Goal: Task Accomplishment & Management: Use online tool/utility

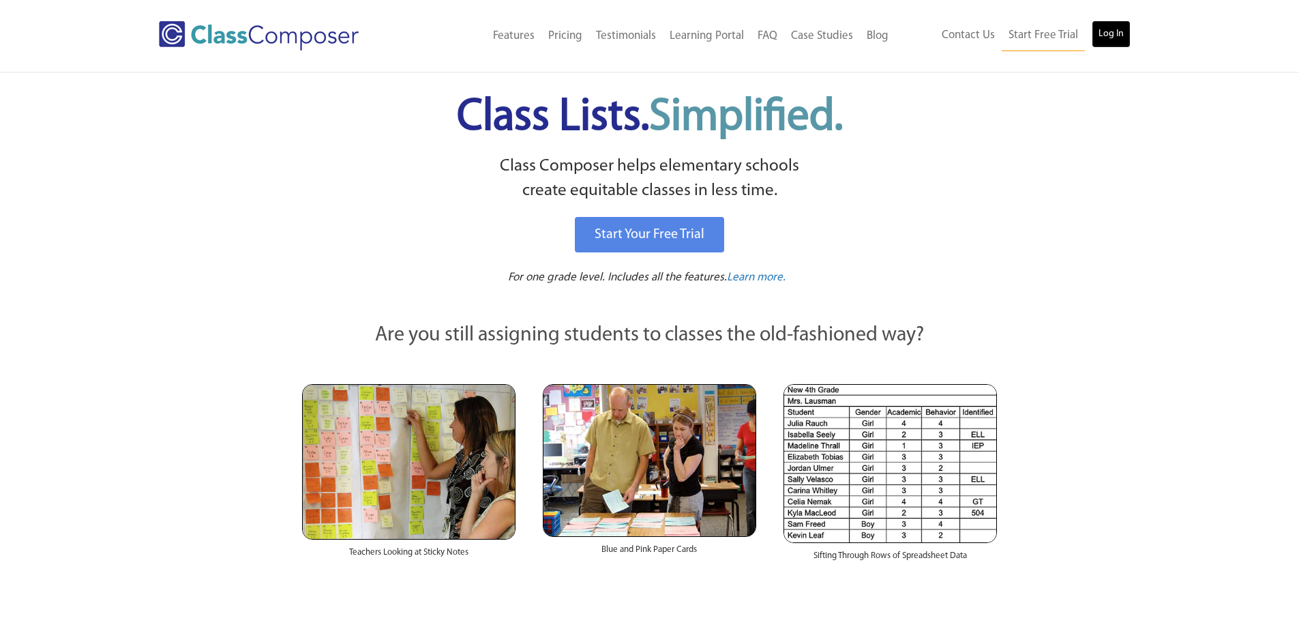
click at [1122, 38] on link "Log In" at bounding box center [1111, 33] width 39 height 27
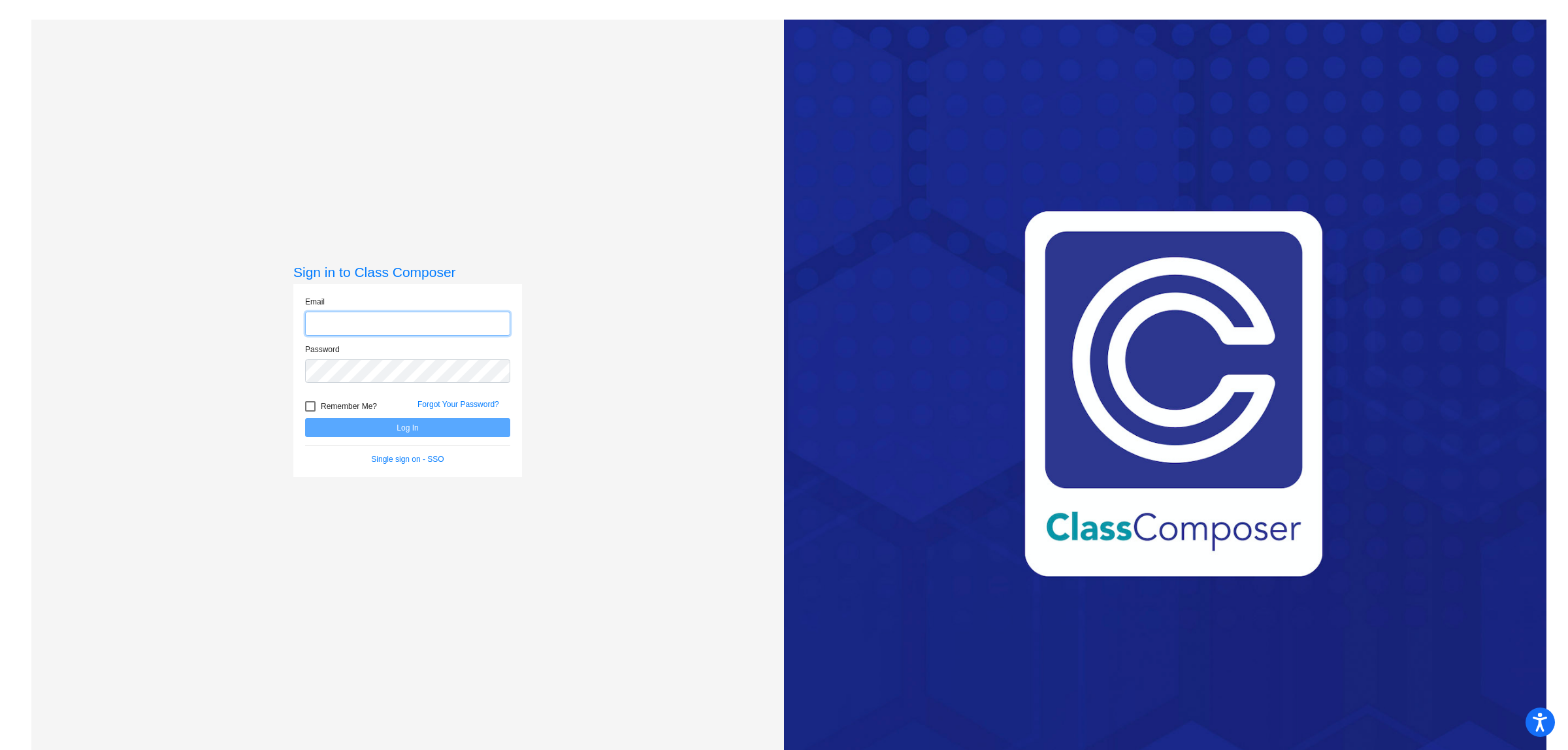
type input "[EMAIL_ADDRESS][DOMAIN_NAME]"
click at [383, 432] on button "Log In" at bounding box center [407, 427] width 205 height 19
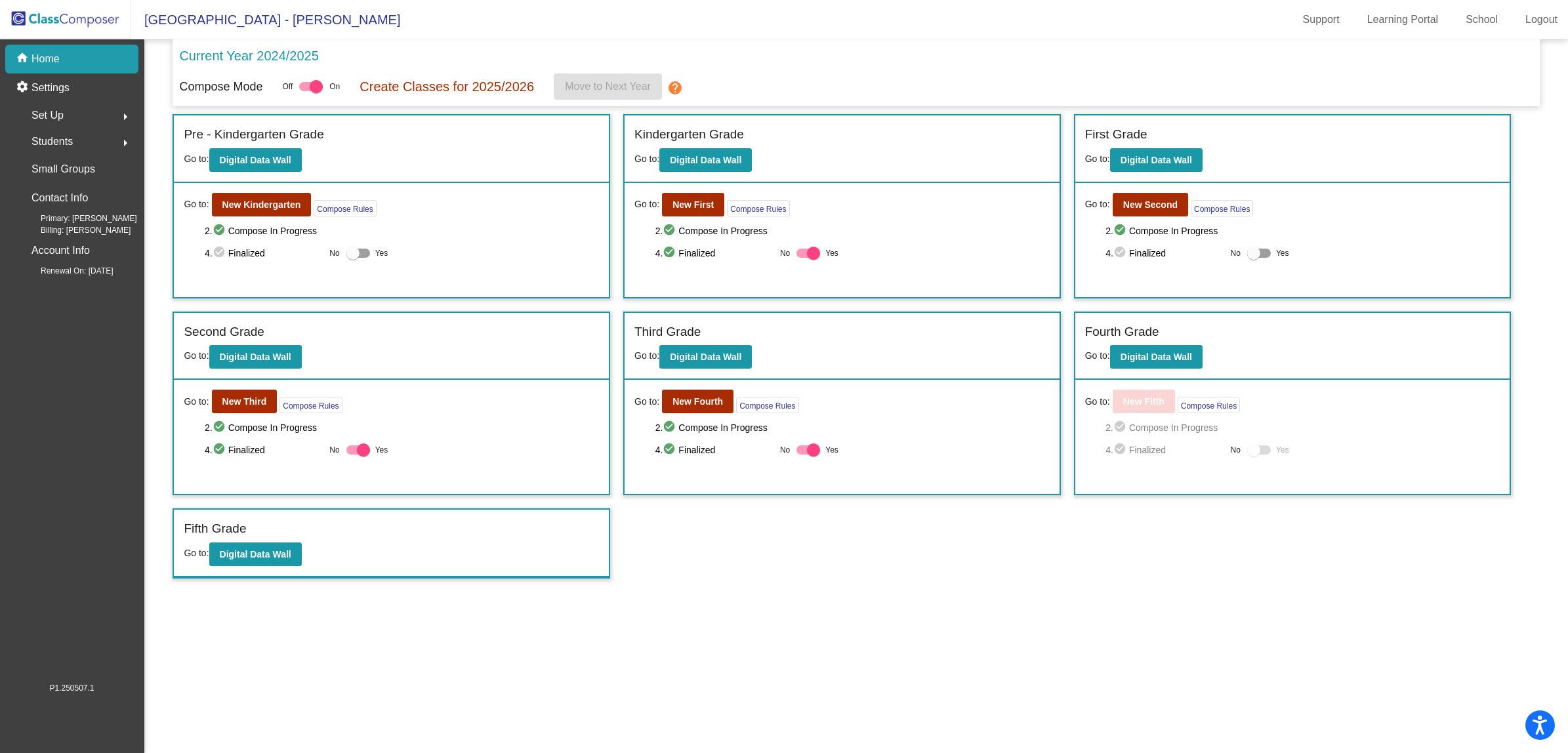
click at [258, 388] on div "Go to: New Third Compose Rules 2. check_circle Compose In Progress 4. check_cir…" at bounding box center [392, 437] width 435 height 114
click at [260, 391] on button "New Third" at bounding box center [244, 401] width 65 height 24
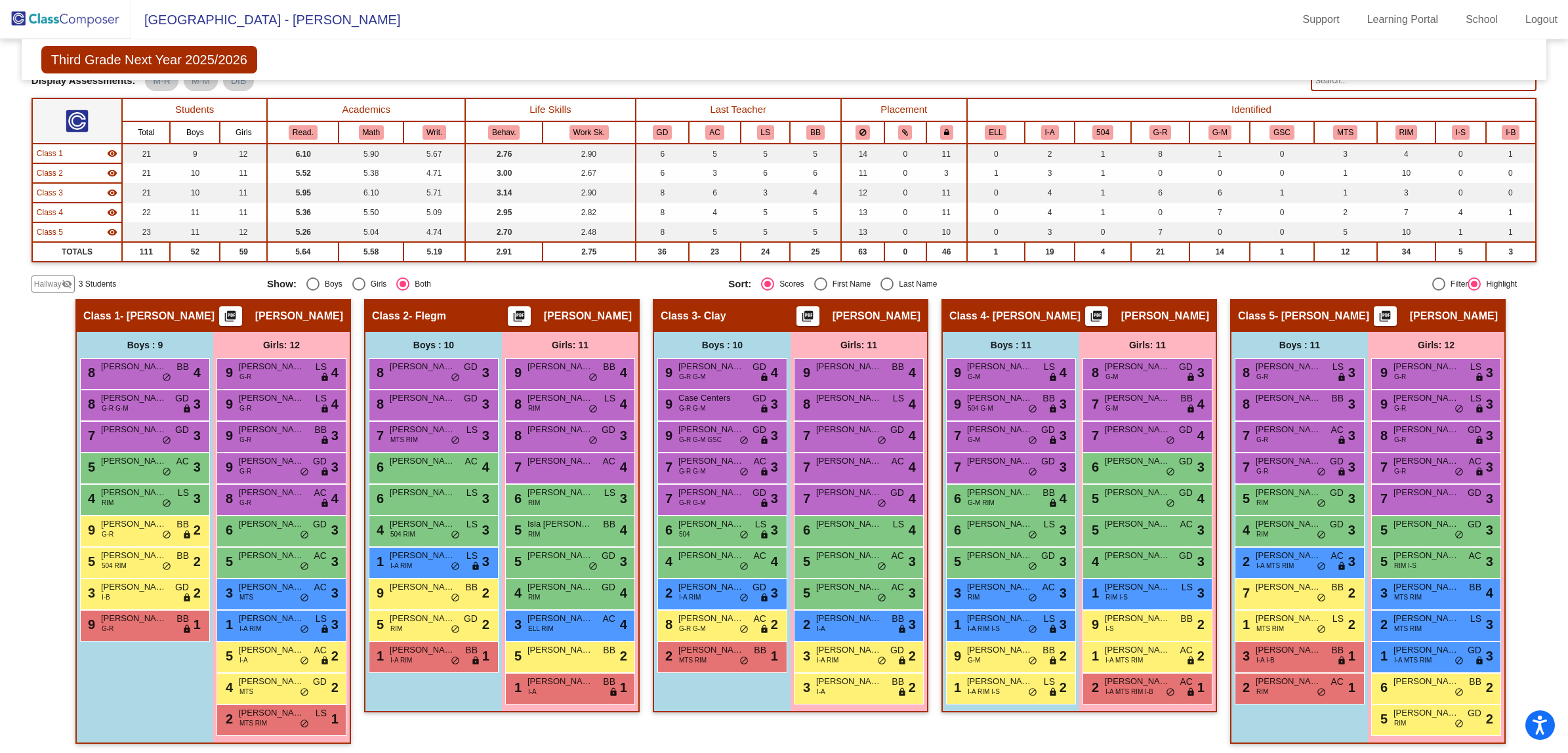
scroll to position [119, 0]
click at [857, 653] on span "[PERSON_NAME]" at bounding box center [848, 649] width 65 height 13
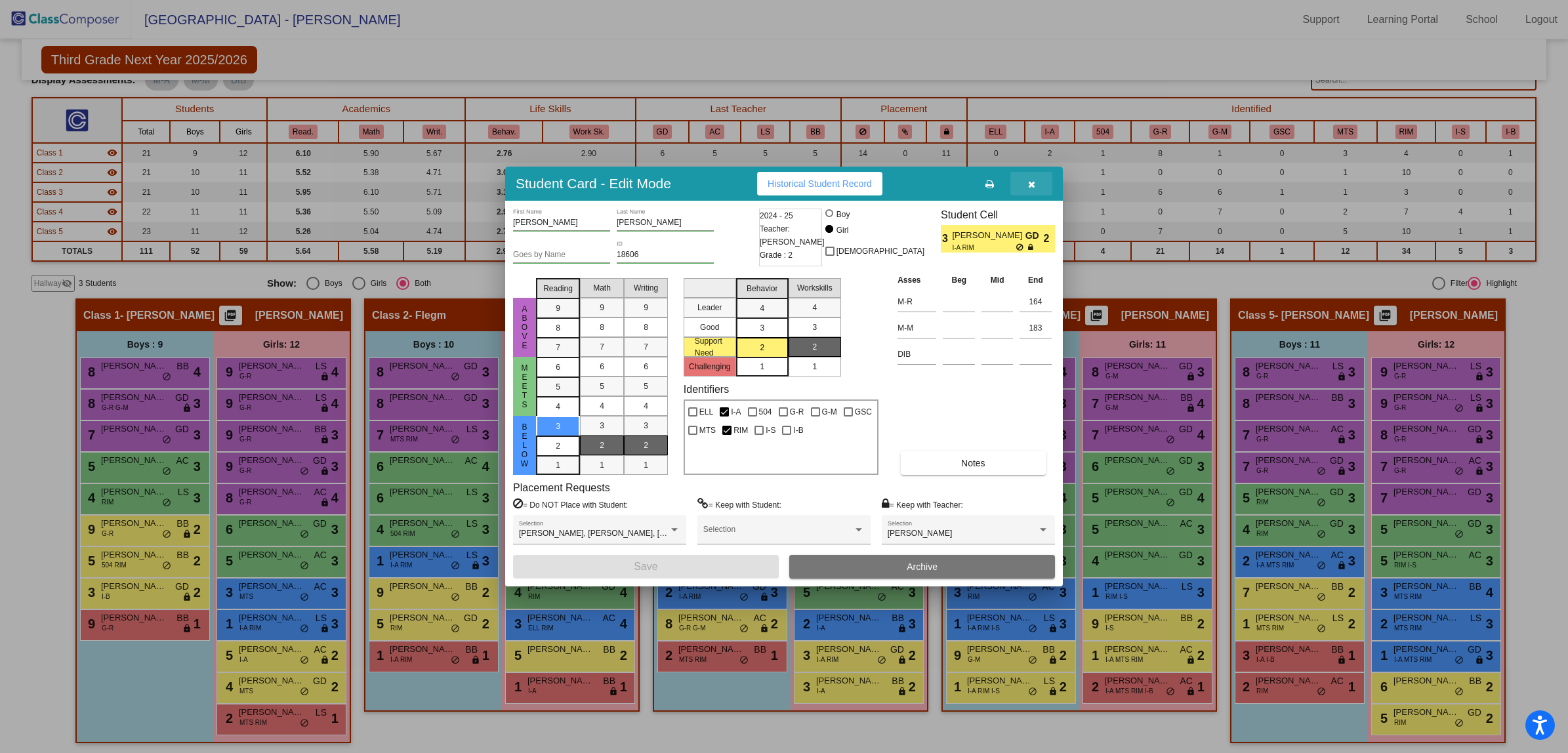
click at [1031, 186] on icon "button" at bounding box center [1032, 185] width 8 height 10
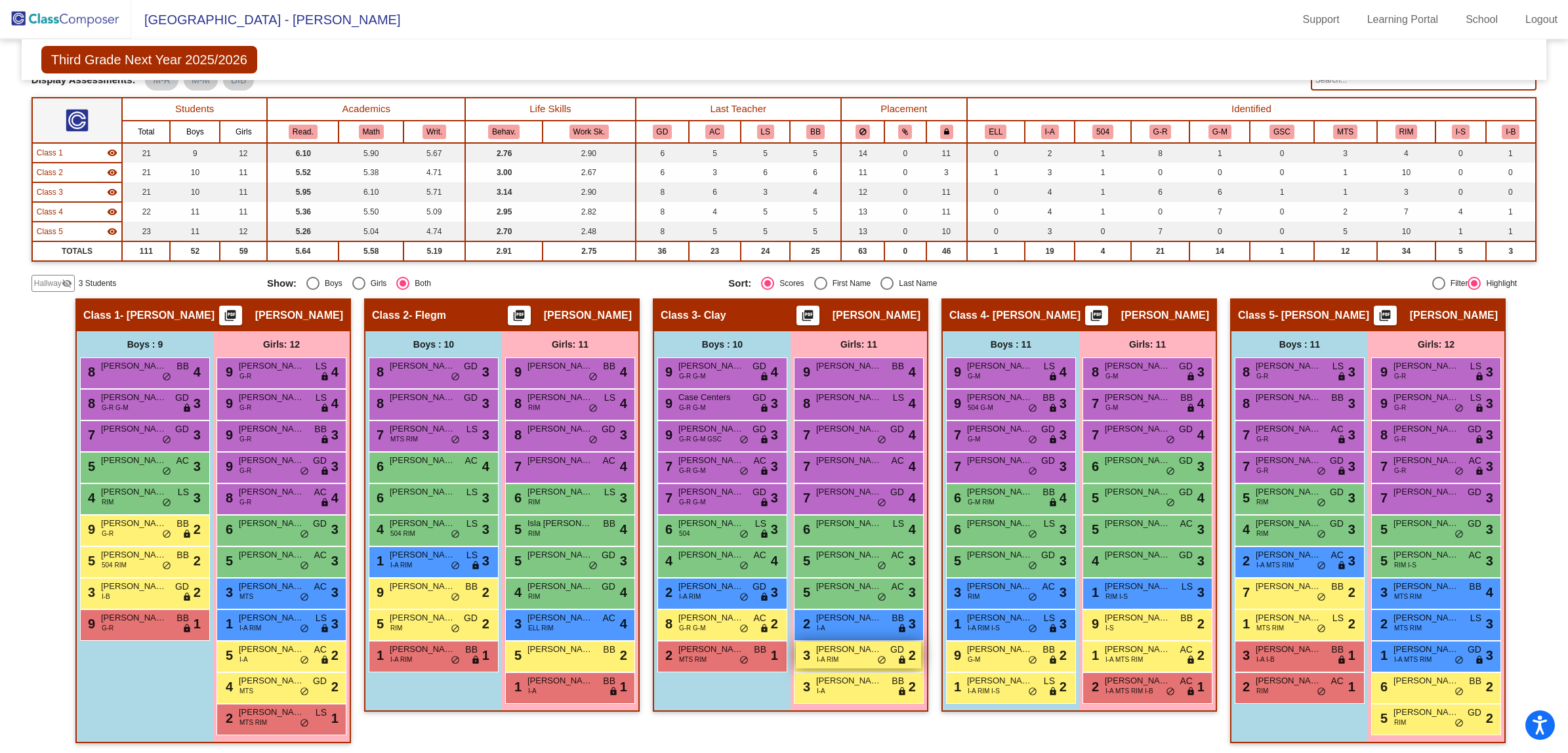
click at [845, 654] on span "[PERSON_NAME]" at bounding box center [848, 649] width 65 height 13
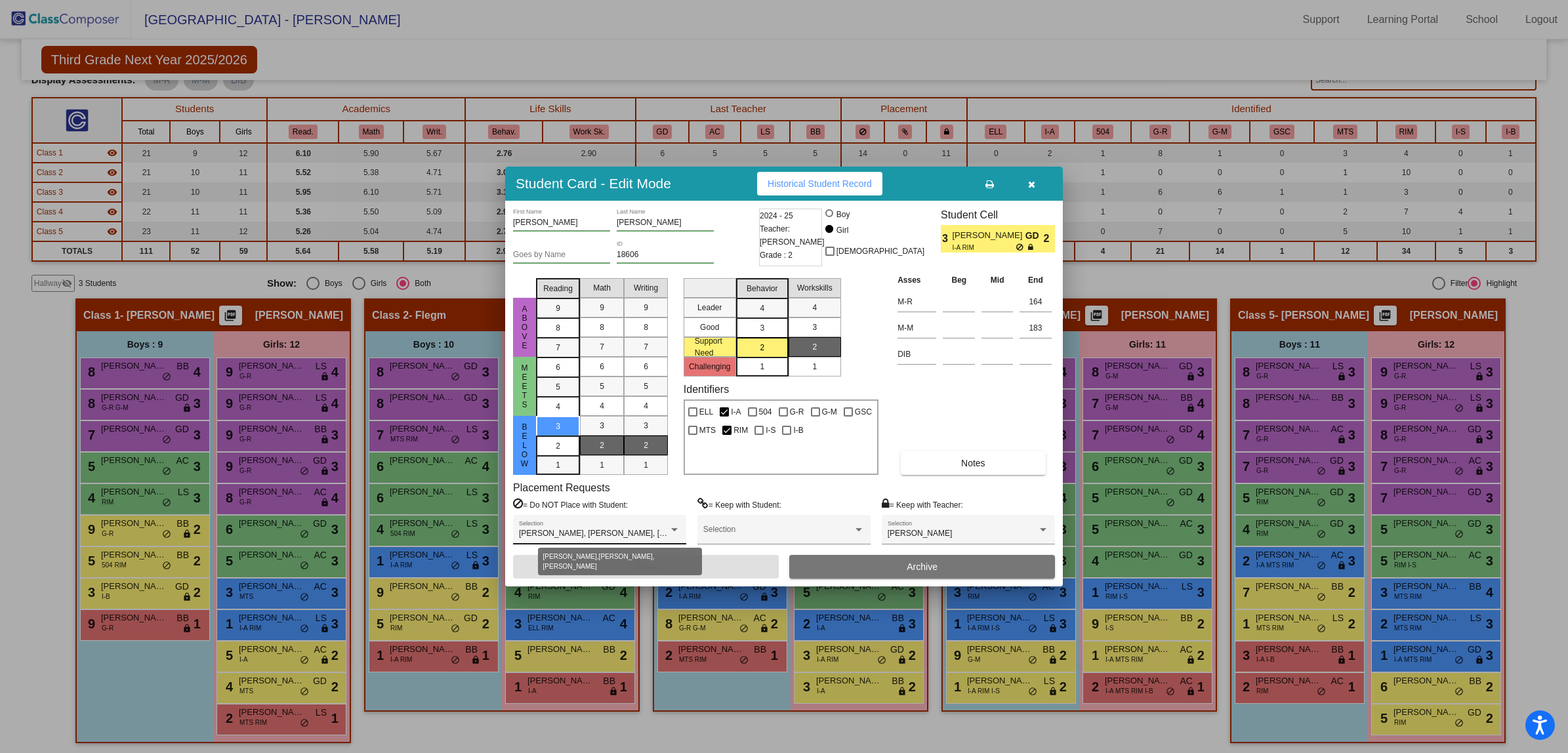
click at [643, 536] on span "[PERSON_NAME], [PERSON_NAME], [PERSON_NAME]" at bounding box center [620, 534] width 203 height 10
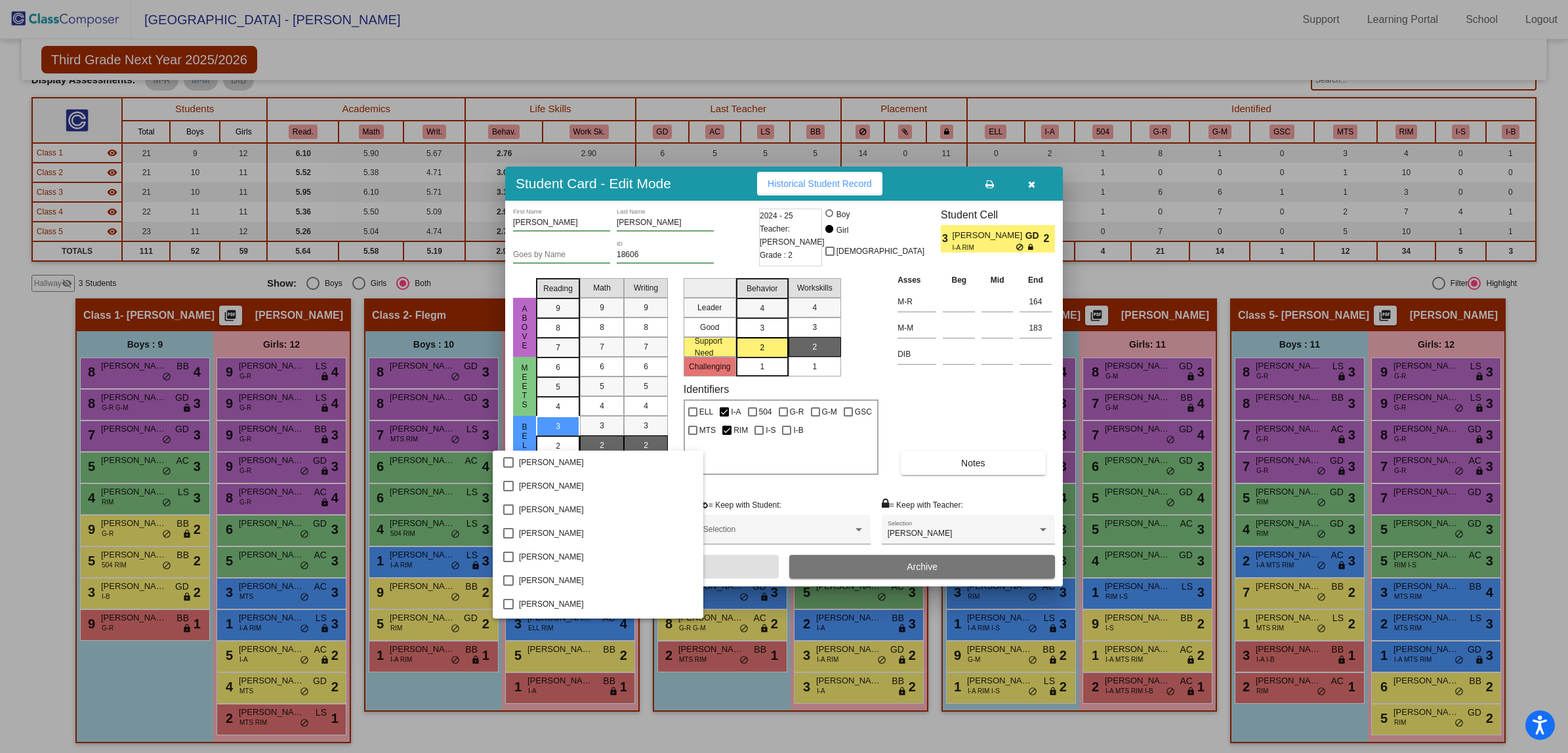
scroll to position [801, 0]
click at [932, 405] on div at bounding box center [784, 376] width 1568 height 753
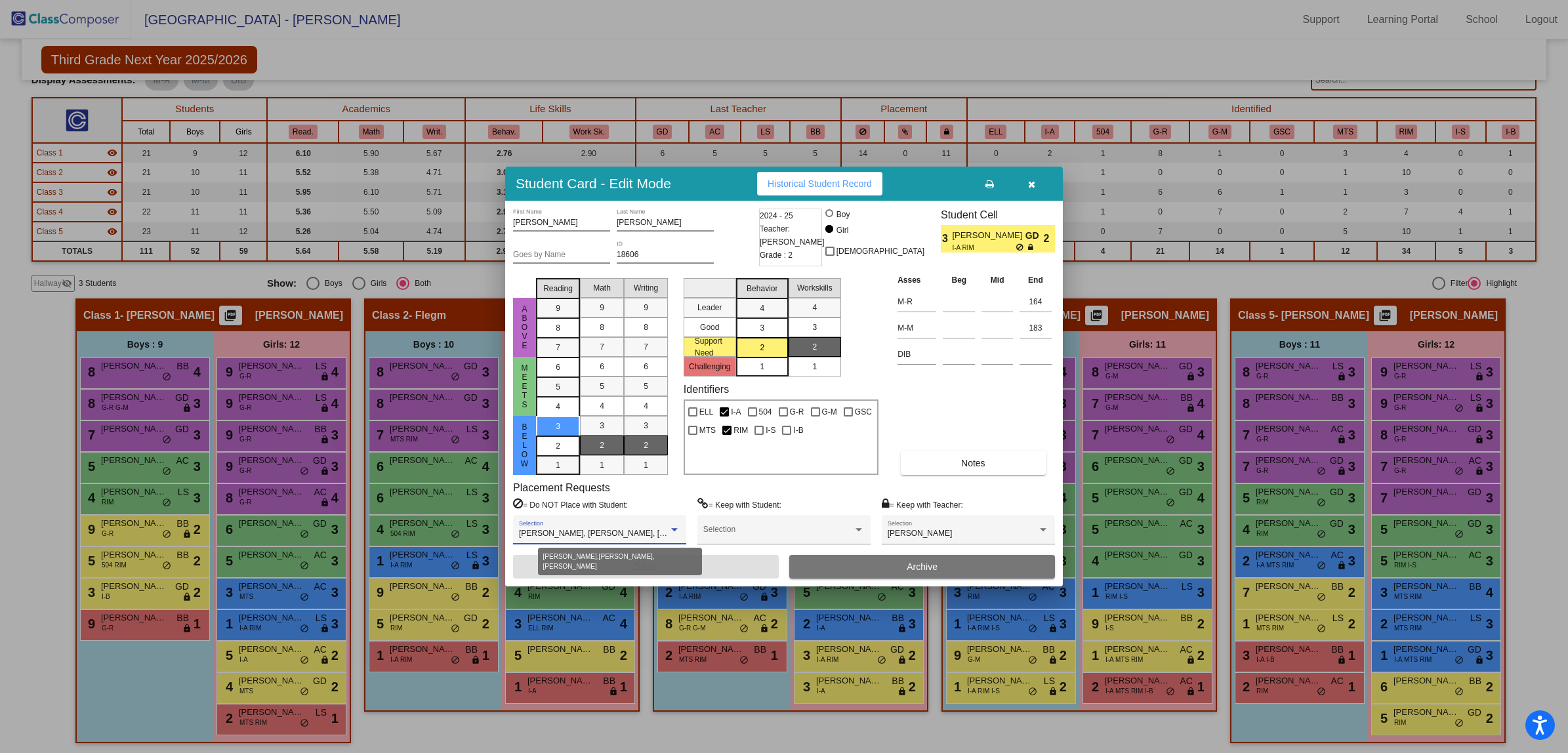
click at [624, 536] on span "[PERSON_NAME], [PERSON_NAME], [PERSON_NAME]" at bounding box center [620, 534] width 203 height 10
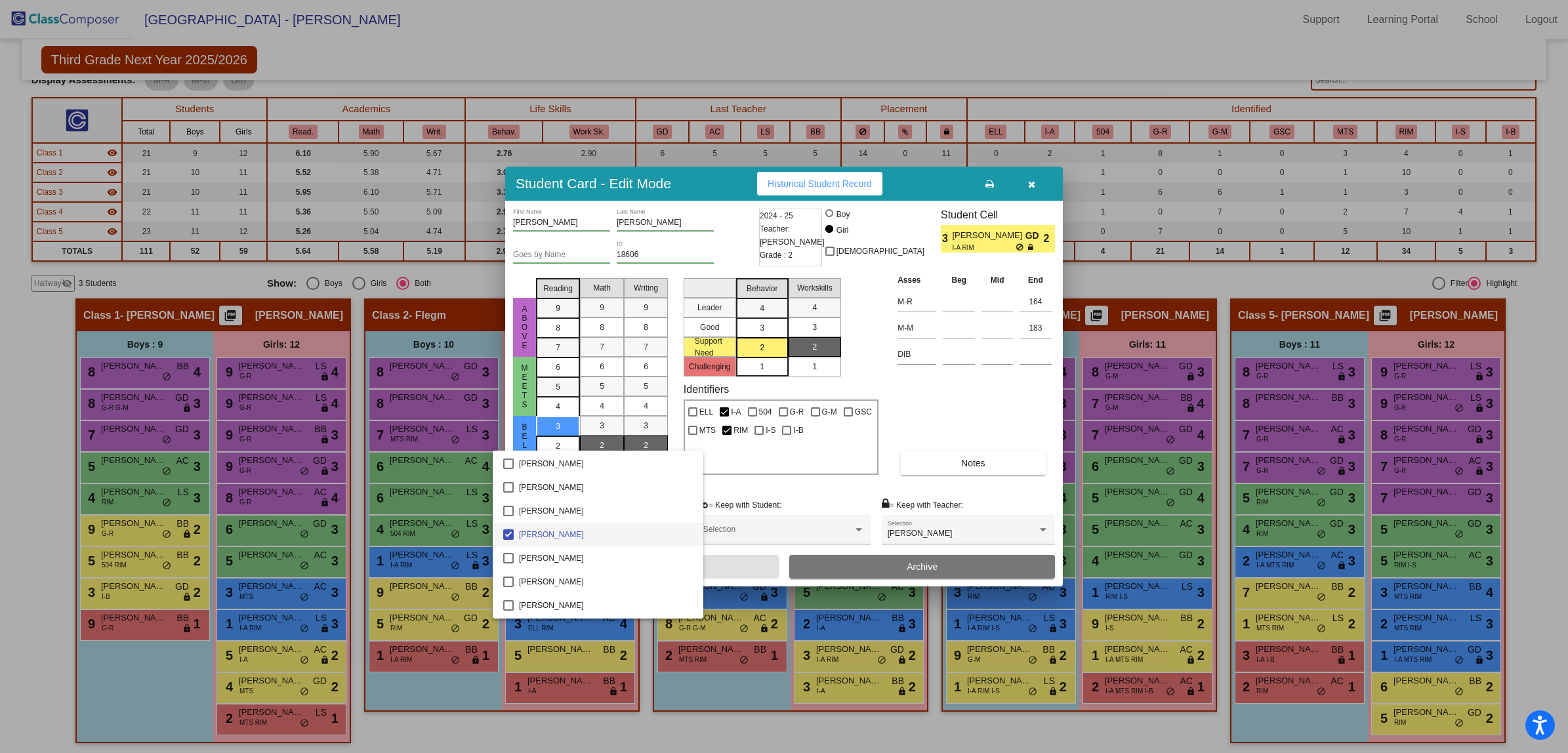
click at [975, 411] on div at bounding box center [784, 376] width 1568 height 753
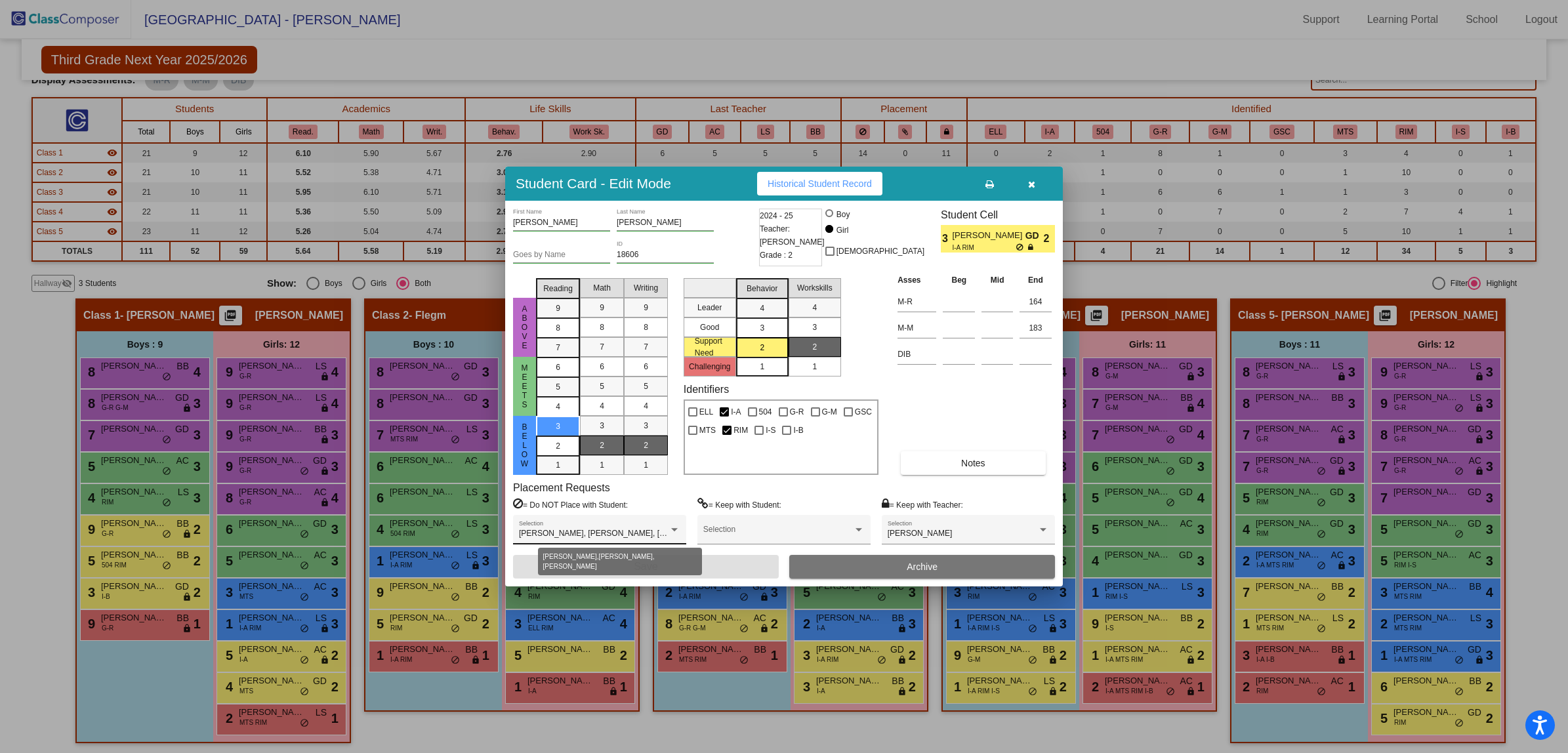
click at [670, 532] on div at bounding box center [674, 530] width 12 height 10
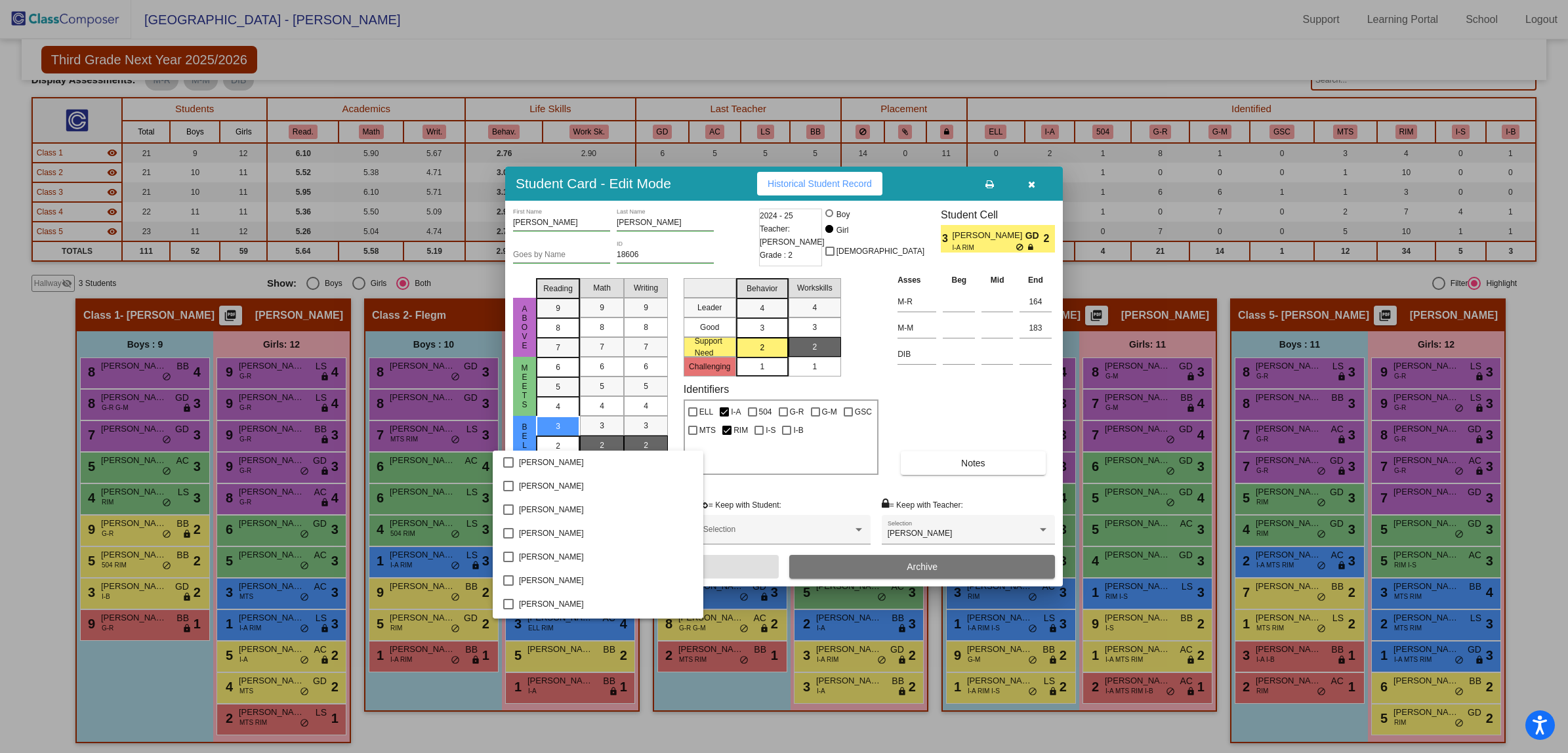
scroll to position [0, 0]
click at [791, 489] on div at bounding box center [784, 376] width 1568 height 753
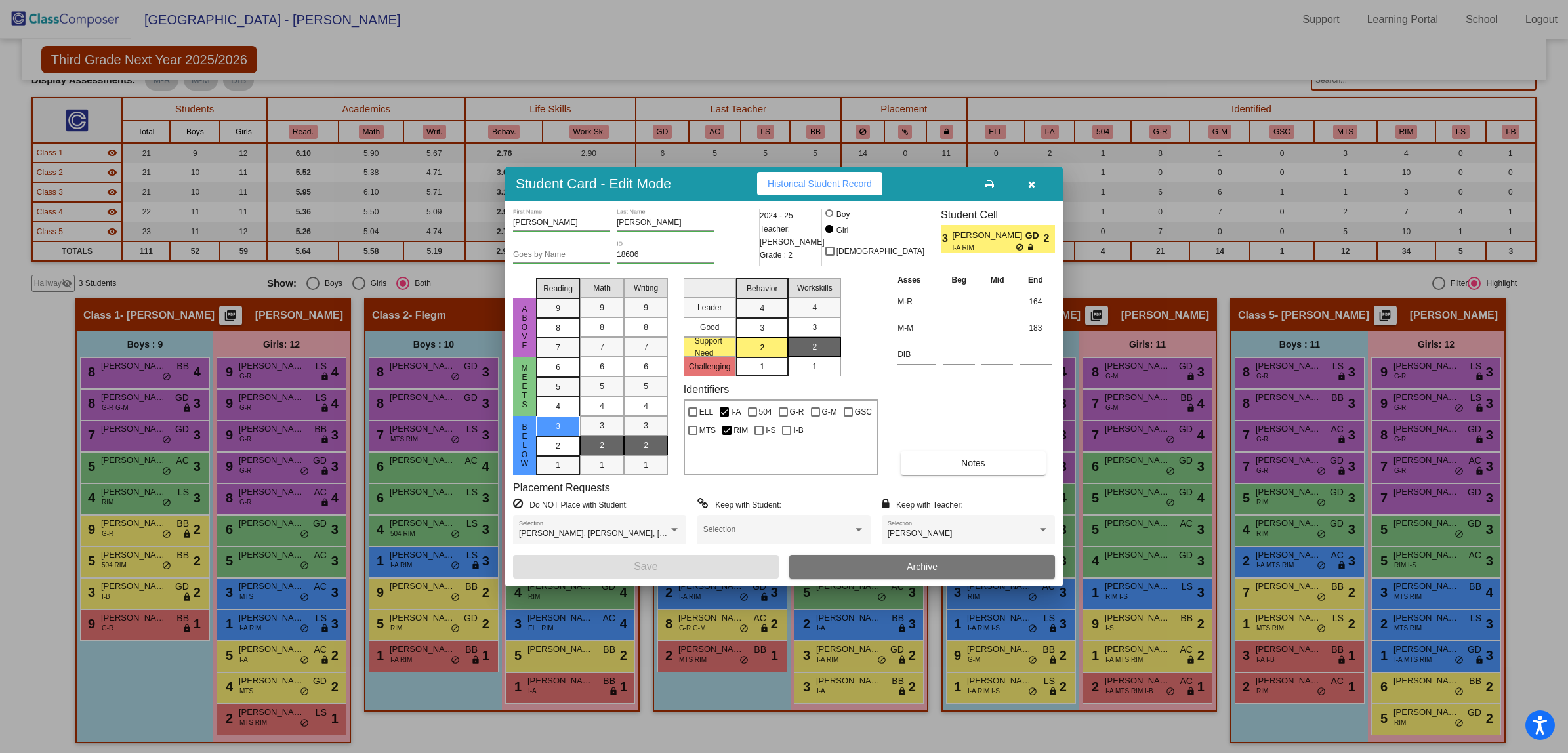
click at [1097, 205] on div at bounding box center [784, 376] width 1568 height 753
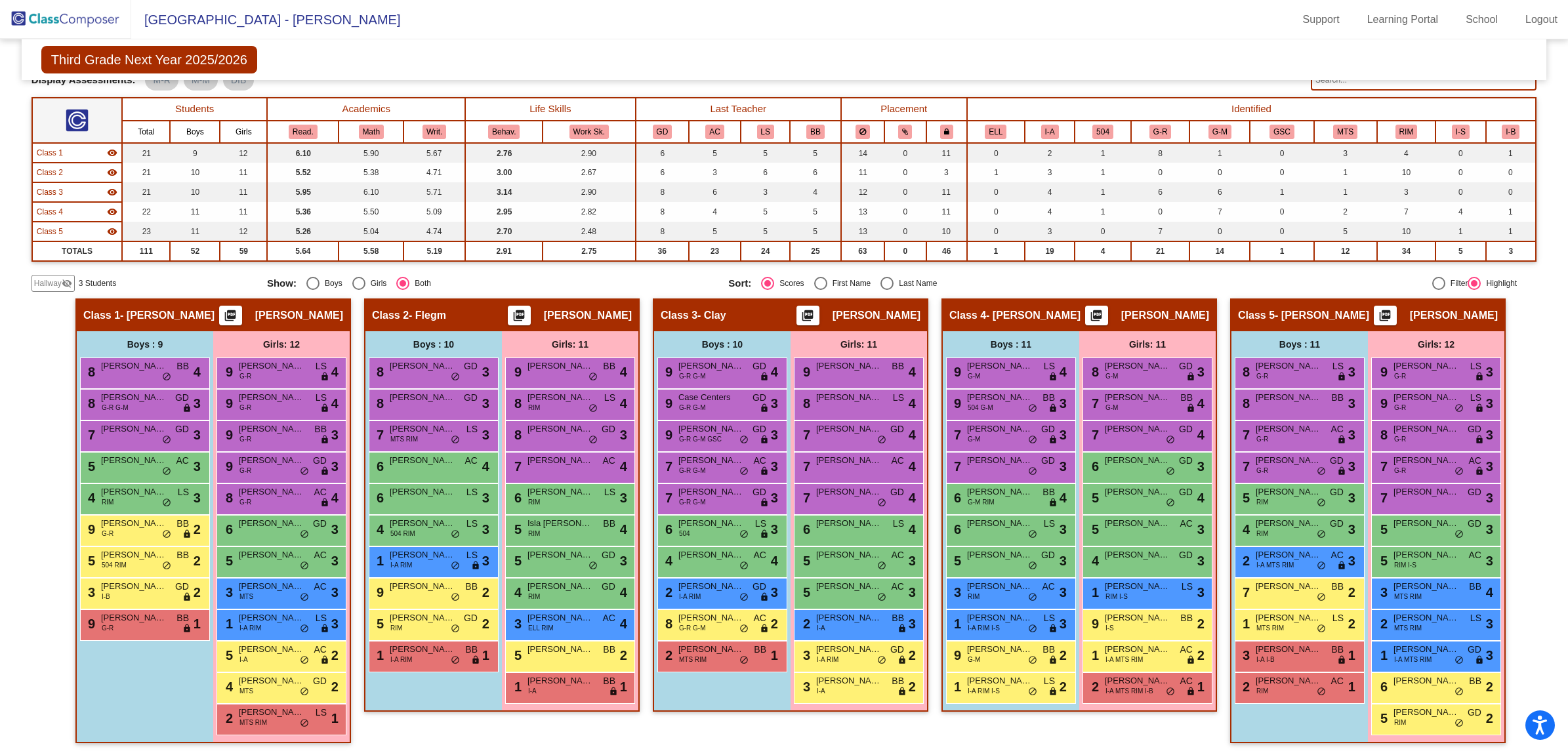
scroll to position [1, 0]
drag, startPoint x: 872, startPoint y: 655, endPoint x: 845, endPoint y: 631, distance: 36.1
click at [845, 631] on div "9 [PERSON_NAME] lock do_not_disturb_alt 4 8 [PERSON_NAME] LS lock do_not_distur…" at bounding box center [858, 531] width 130 height 346
drag, startPoint x: 861, startPoint y: 651, endPoint x: 861, endPoint y: 661, distance: 10.0
click at [861, 661] on div "3 [PERSON_NAME] I-A RIM GD lock do_not_disturb_alt 2" at bounding box center [858, 655] width 125 height 27
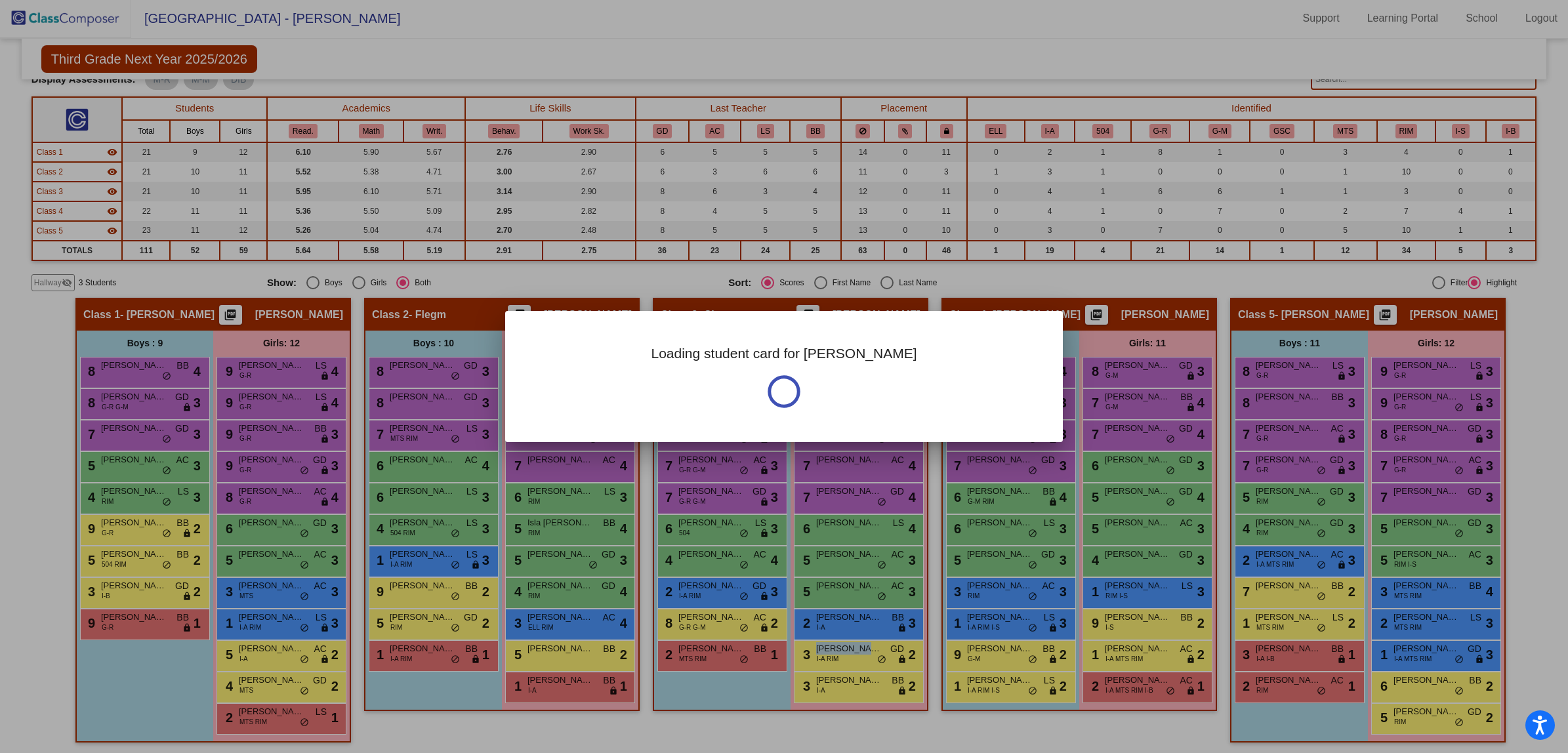
scroll to position [0, 0]
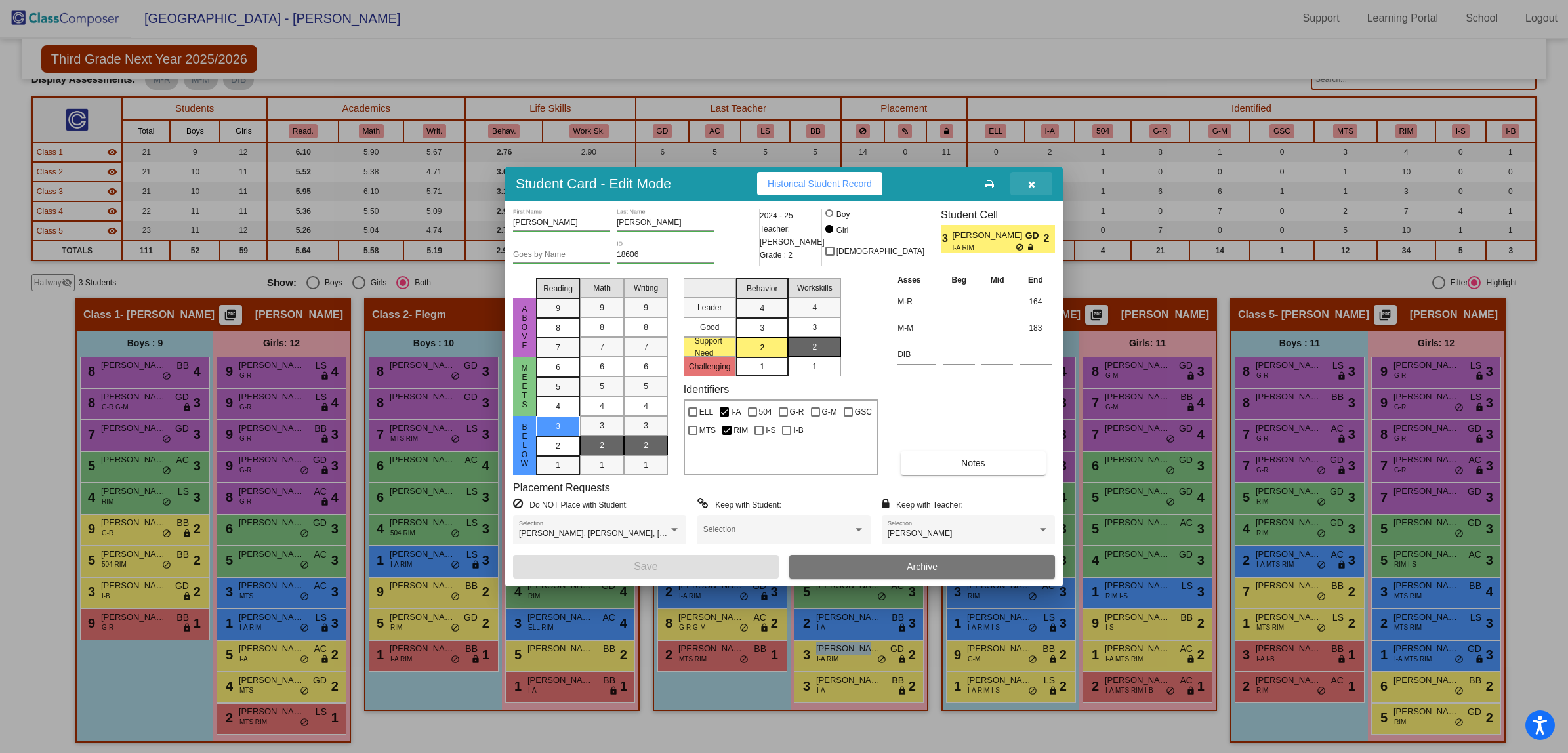
click at [1033, 180] on icon "button" at bounding box center [1032, 185] width 8 height 10
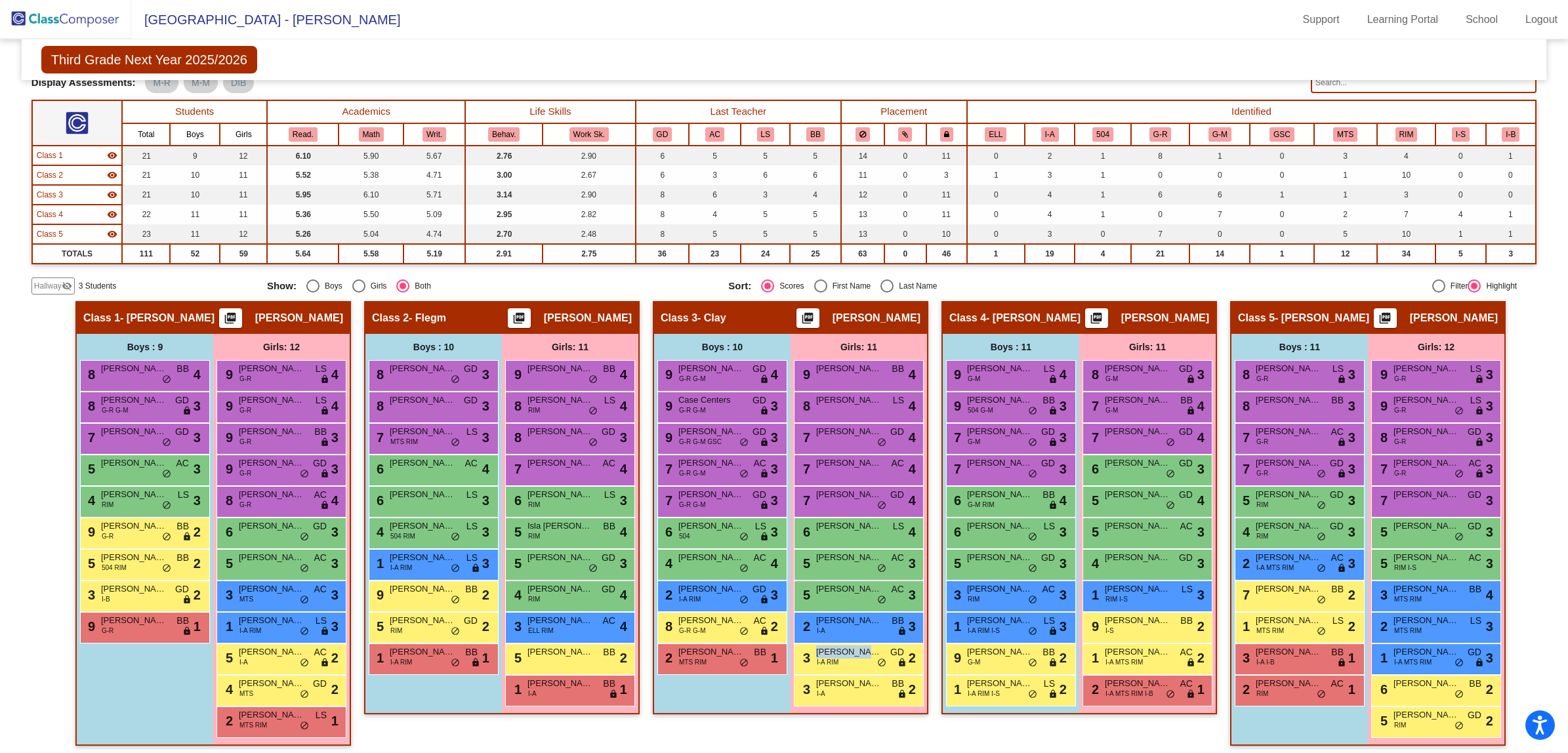
scroll to position [119, 0]
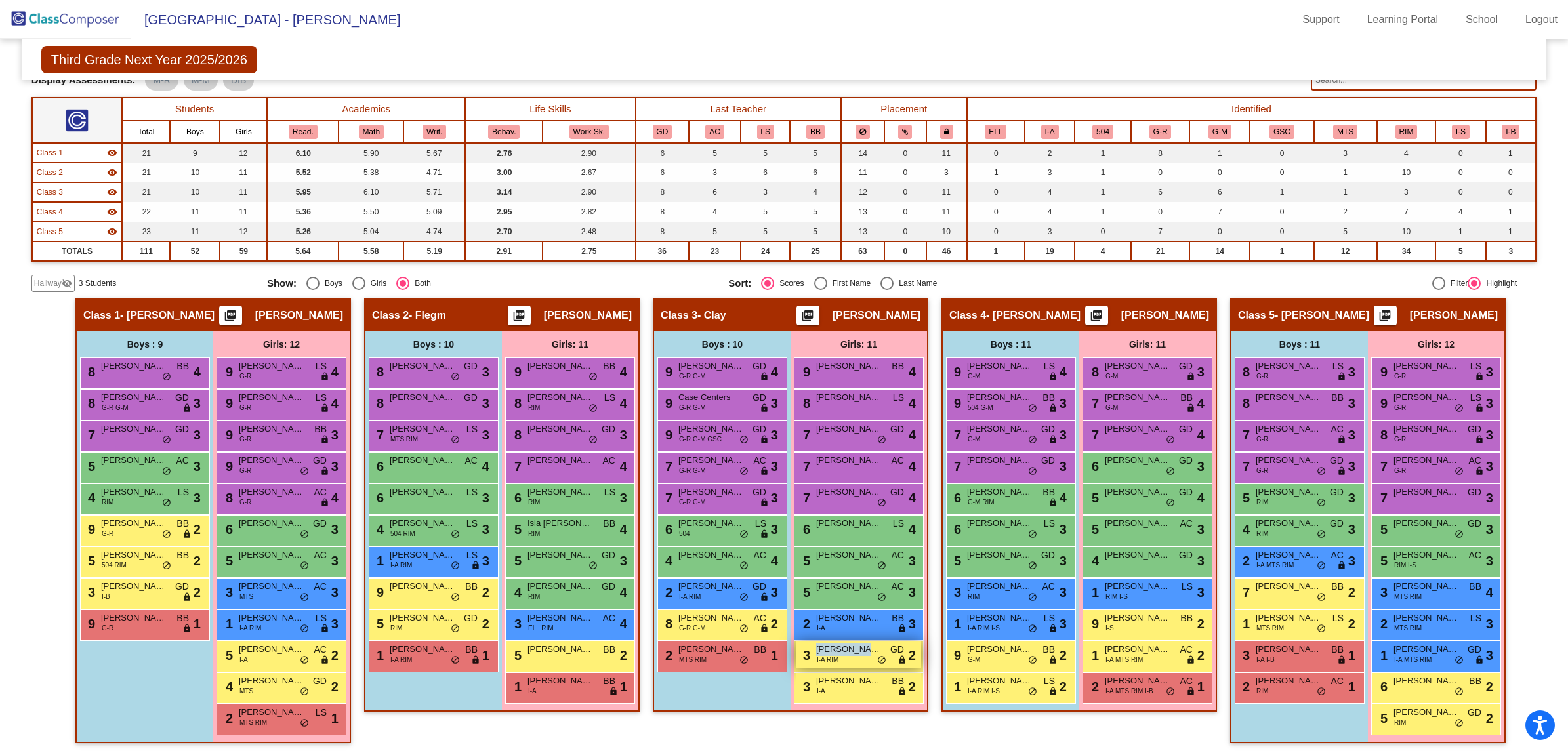
click at [854, 648] on span "[PERSON_NAME]" at bounding box center [848, 649] width 65 height 13
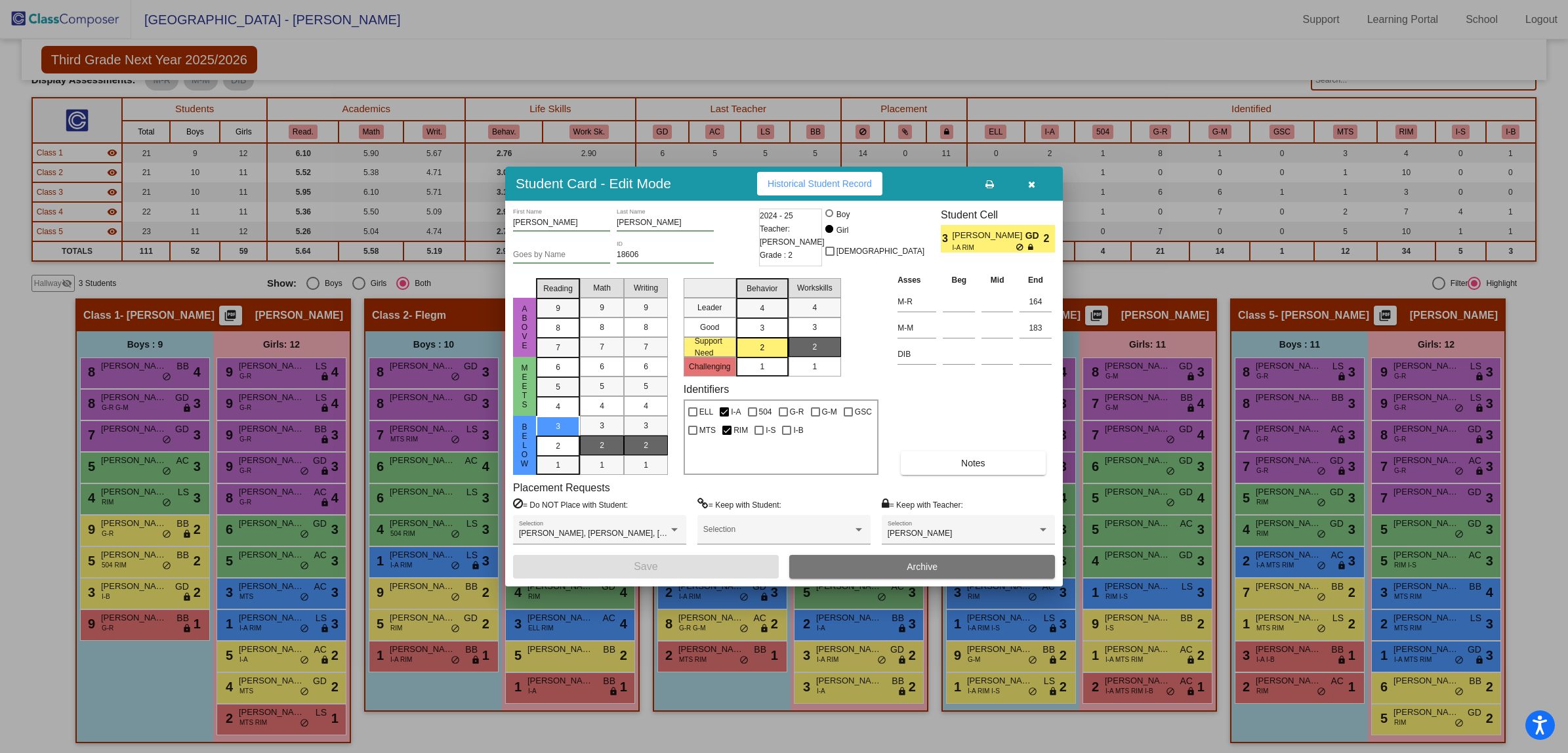
click at [47, 680] on div at bounding box center [784, 376] width 1568 height 753
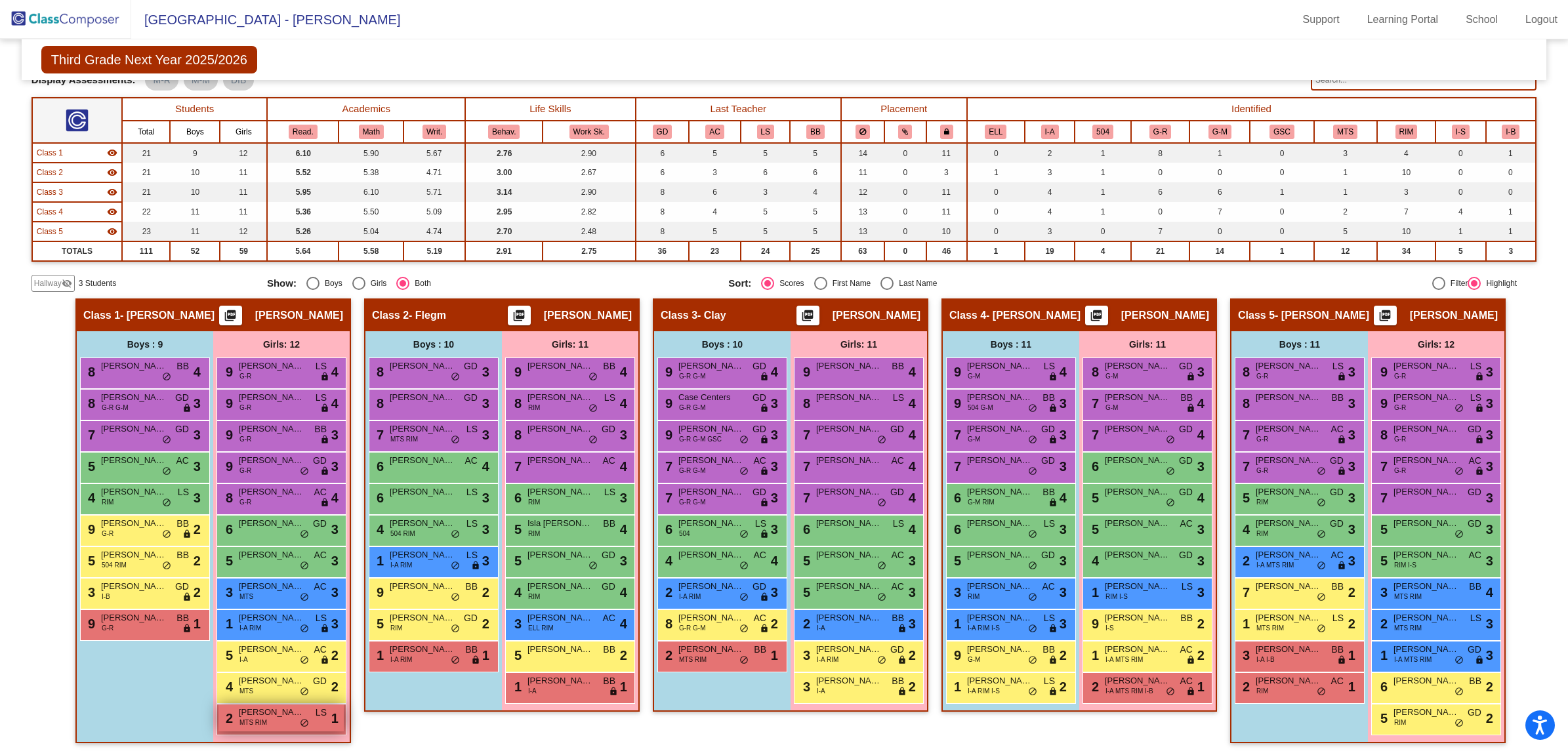
click at [263, 720] on span "MTS RIM" at bounding box center [253, 722] width 28 height 10
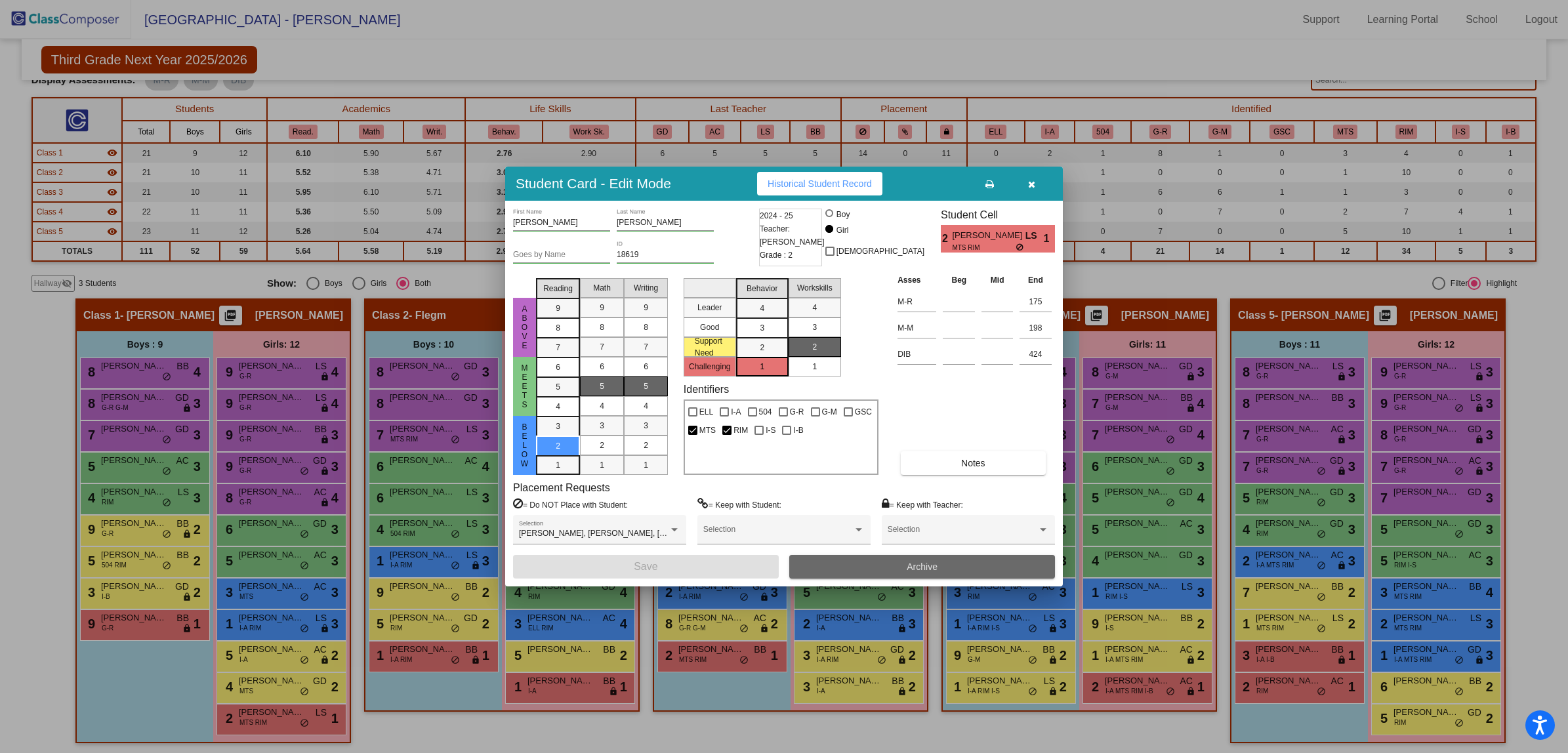
click at [888, 559] on button "Archive" at bounding box center [922, 566] width 266 height 24
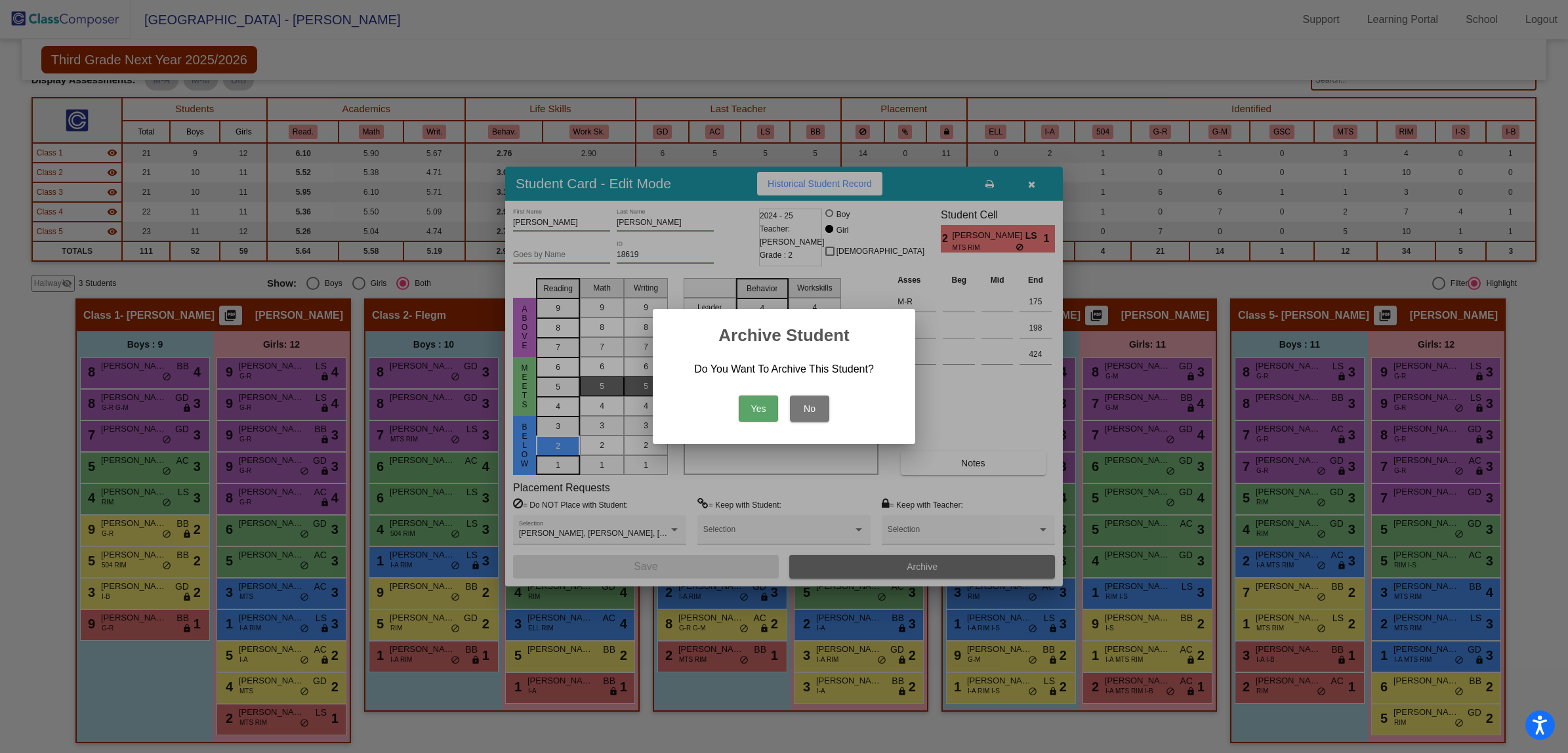
click at [758, 395] on button "Yes" at bounding box center [758, 408] width 39 height 26
